Goal: Feedback & Contribution: Submit feedback/report problem

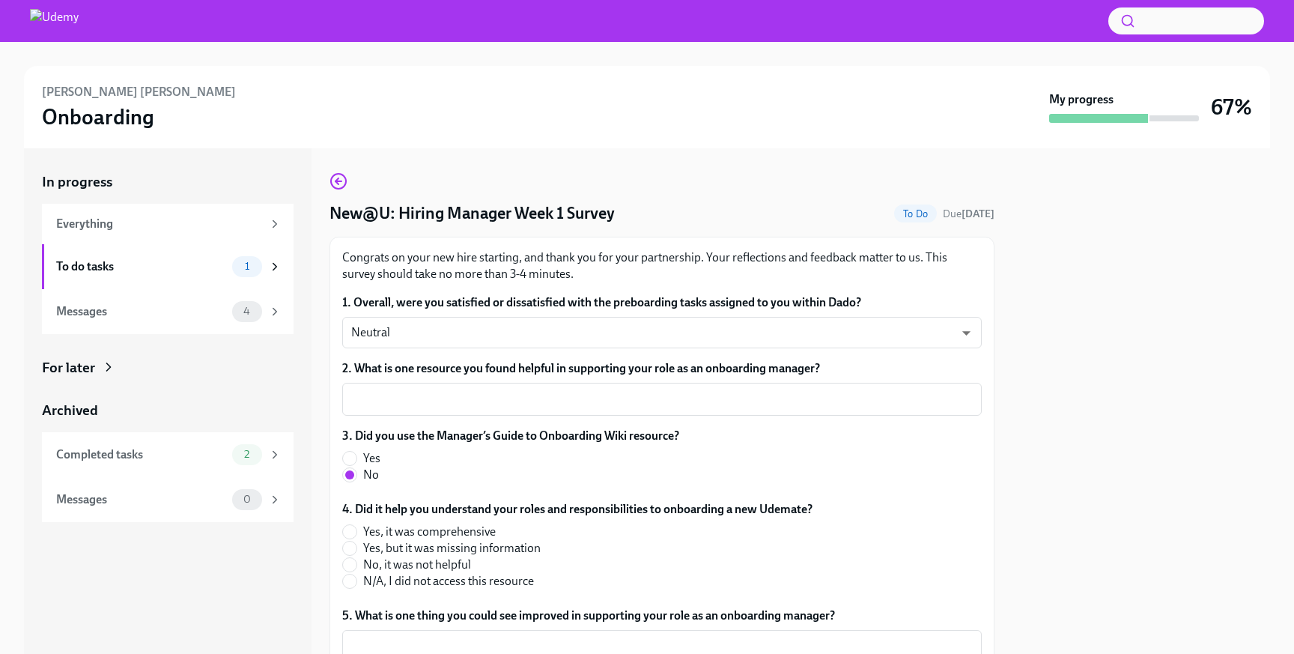
scroll to position [179, 0]
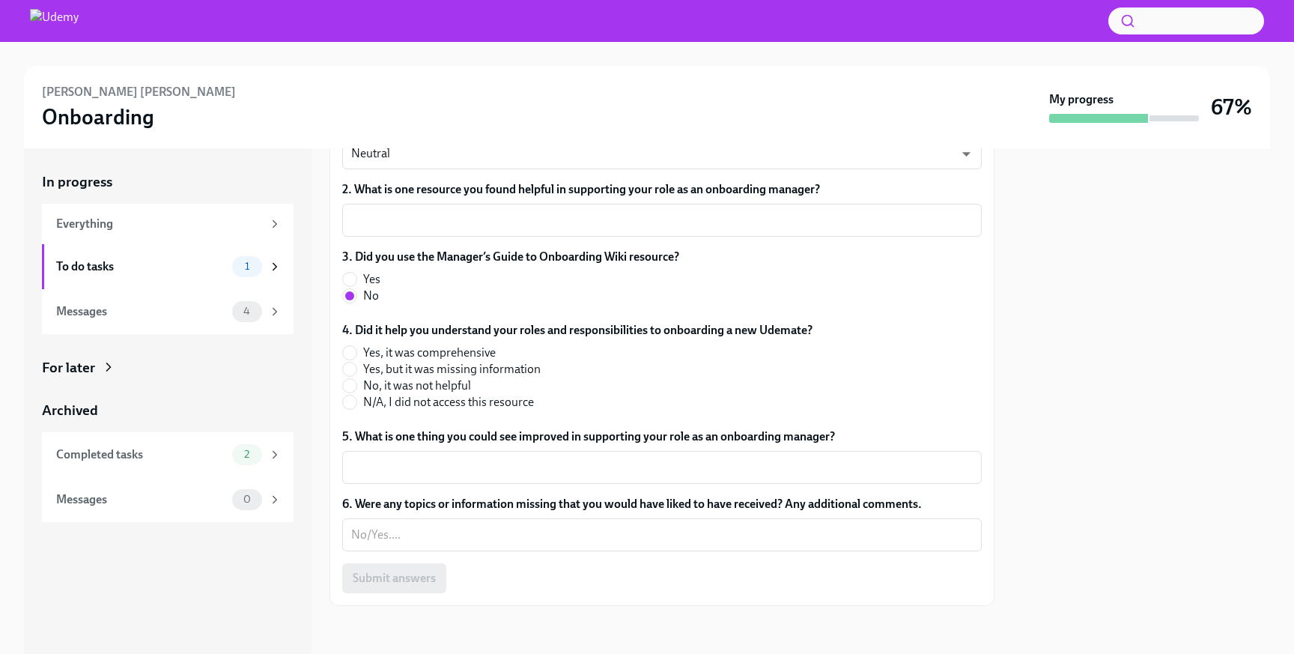
click at [466, 402] on span "N/A, I did not access this resource" at bounding box center [448, 402] width 171 height 16
click at [356, 402] on input "N/A, I did not access this resource" at bounding box center [349, 401] width 13 height 13
radio input "true"
click at [446, 470] on textarea "5. What is one thing you could see improved in supporting your role as an onboa…" at bounding box center [662, 467] width 622 height 18
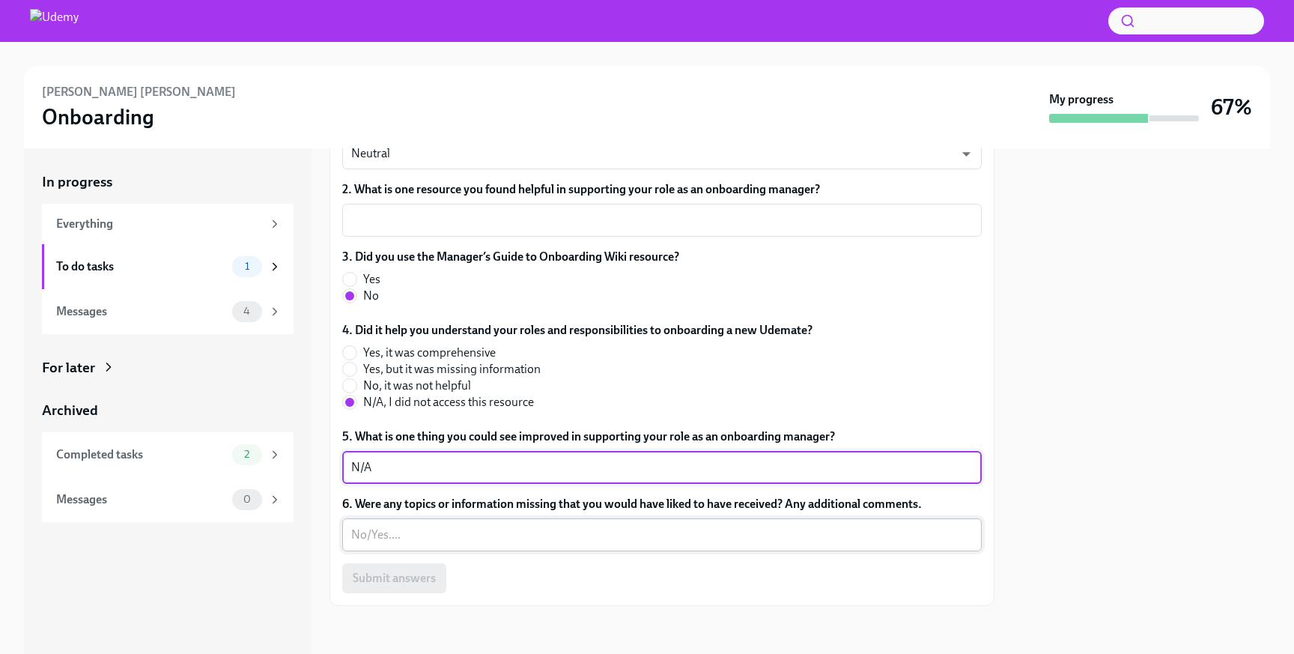
type textarea "N/A"
click at [515, 531] on textarea "6. Were any topics or information missing that you would have liked to have rec…" at bounding box center [662, 535] width 622 height 18
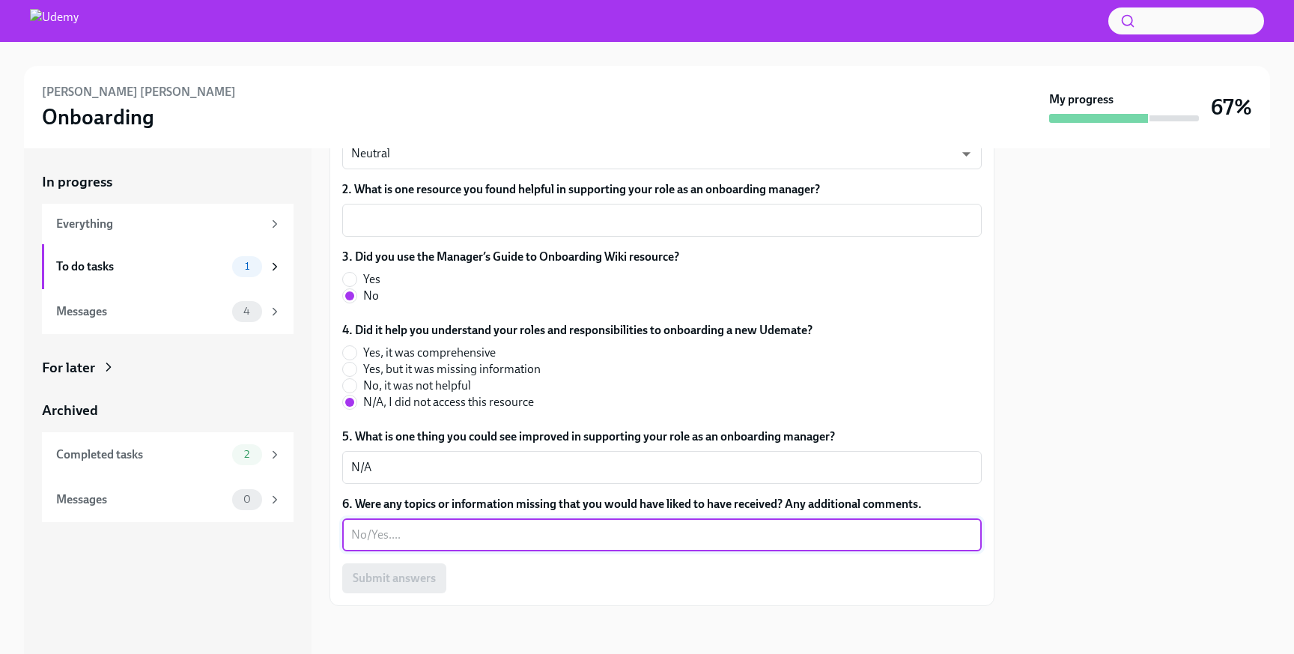
scroll to position [0, 0]
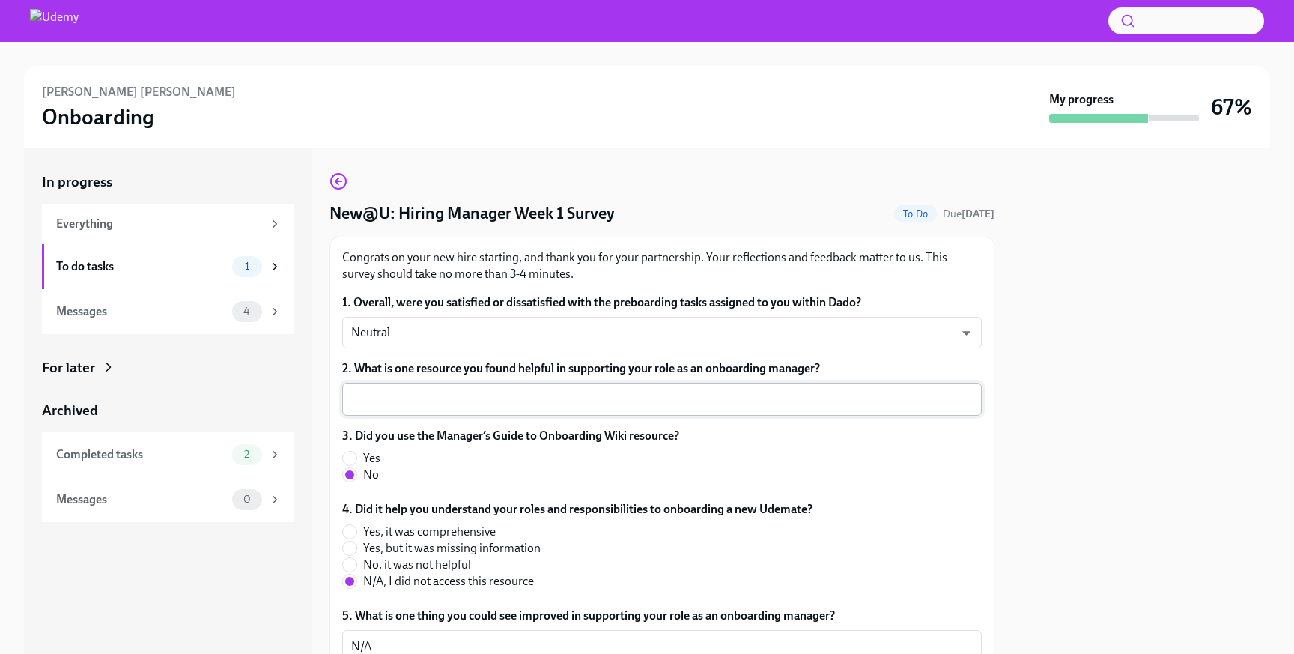
click at [565, 389] on div "x ​" at bounding box center [662, 399] width 640 height 33
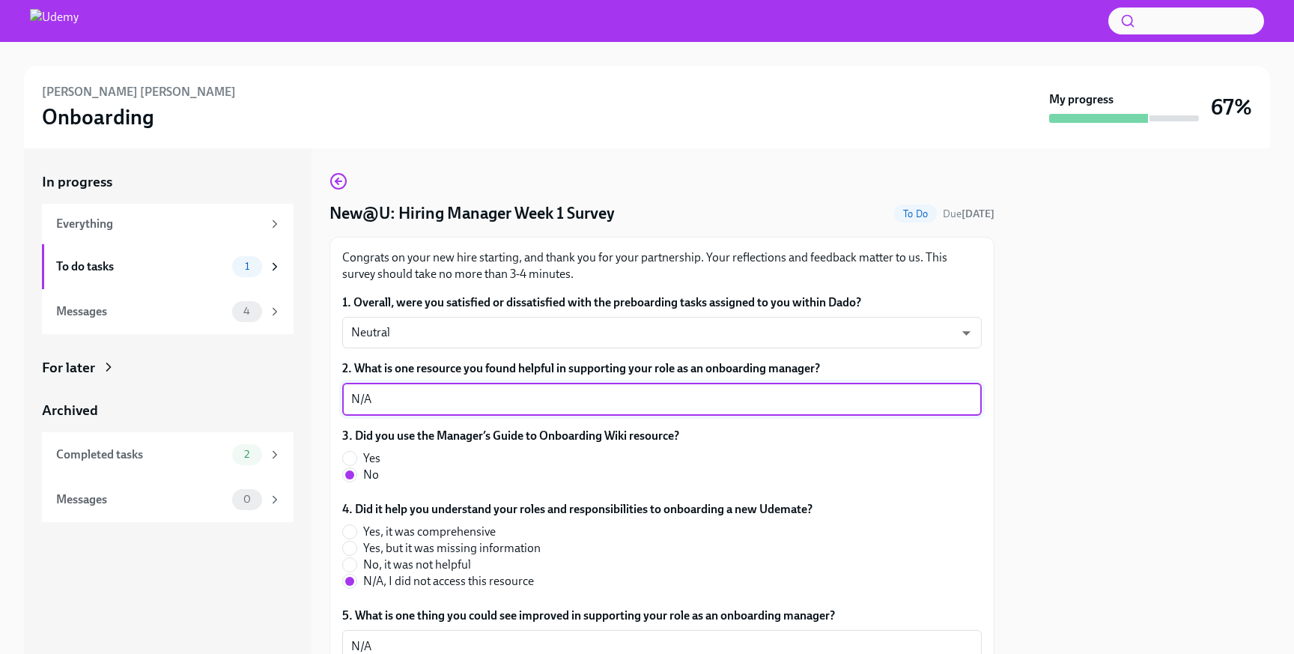
scroll to position [179, 0]
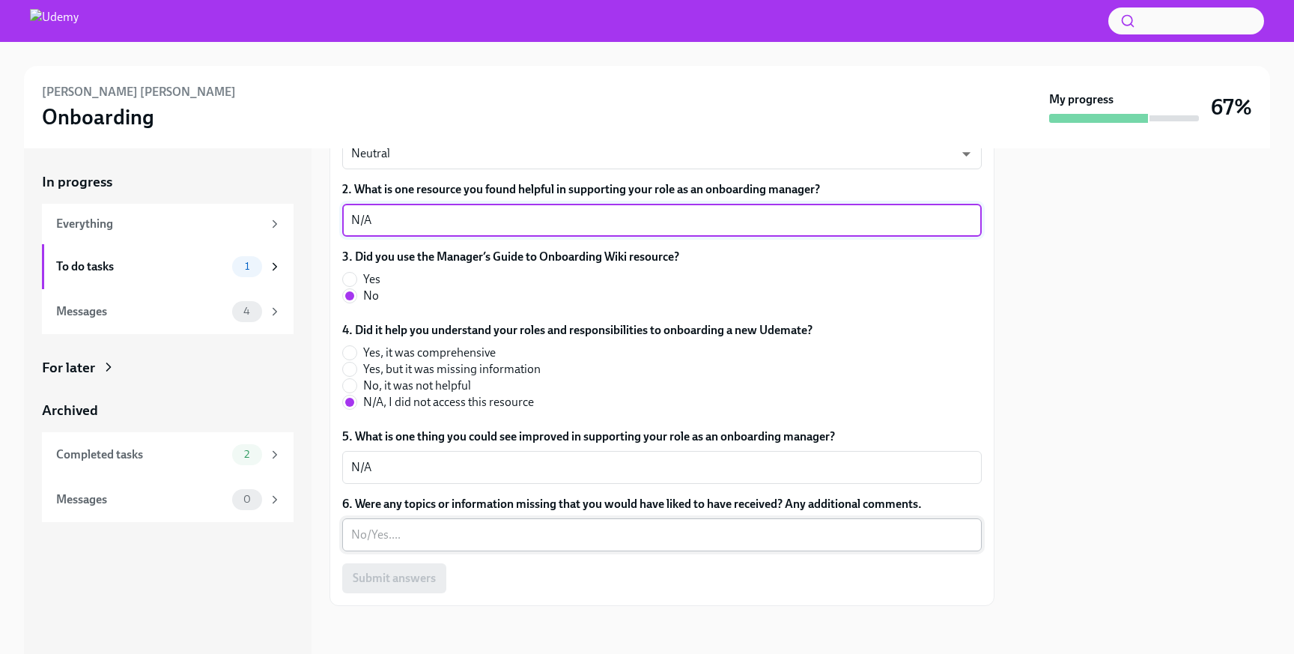
type textarea "N/A"
click at [496, 530] on textarea "6. Were any topics or information missing that you would have liked to have rec…" at bounding box center [662, 535] width 622 height 18
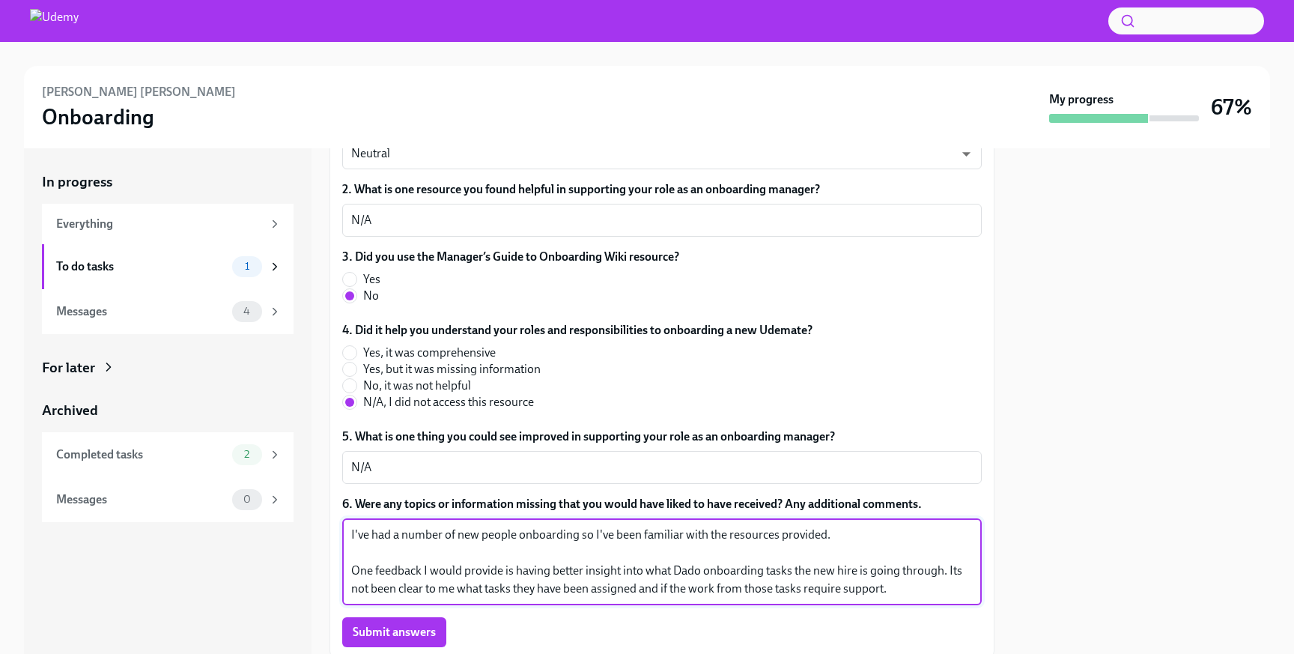
scroll to position [233, 0]
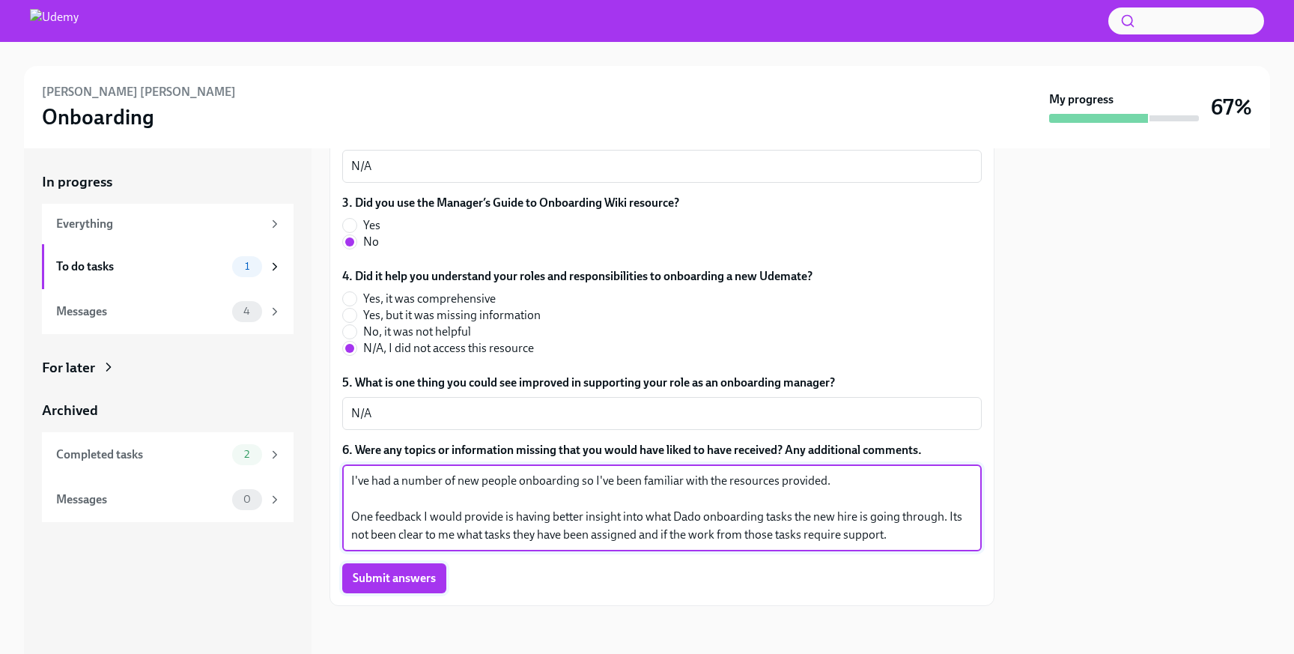
type textarea "I've had a number of new people onboarding so I've been familiar with the resou…"
click at [403, 583] on span "Submit answers" at bounding box center [394, 578] width 83 height 15
